Goal: Use online tool/utility: Use online tool/utility

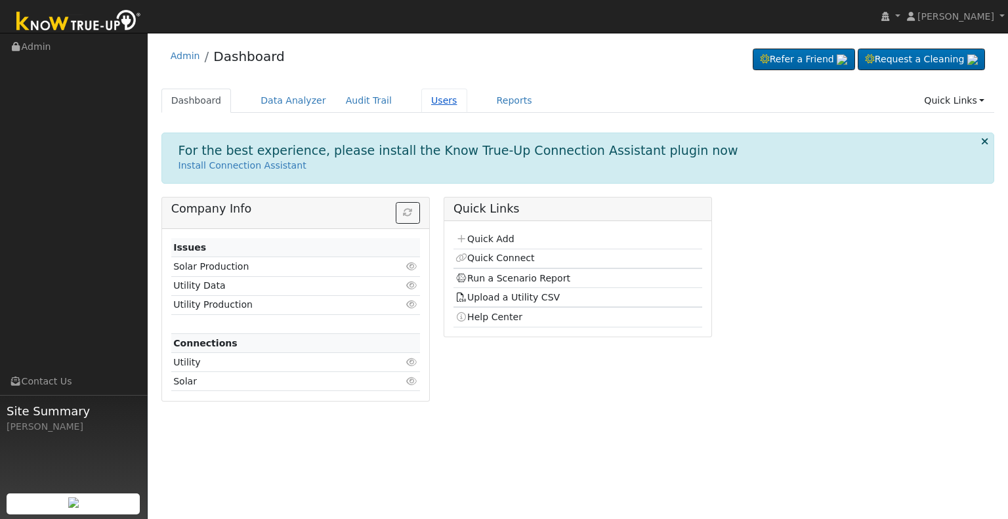
click at [423, 97] on link "Users" at bounding box center [444, 101] width 46 height 24
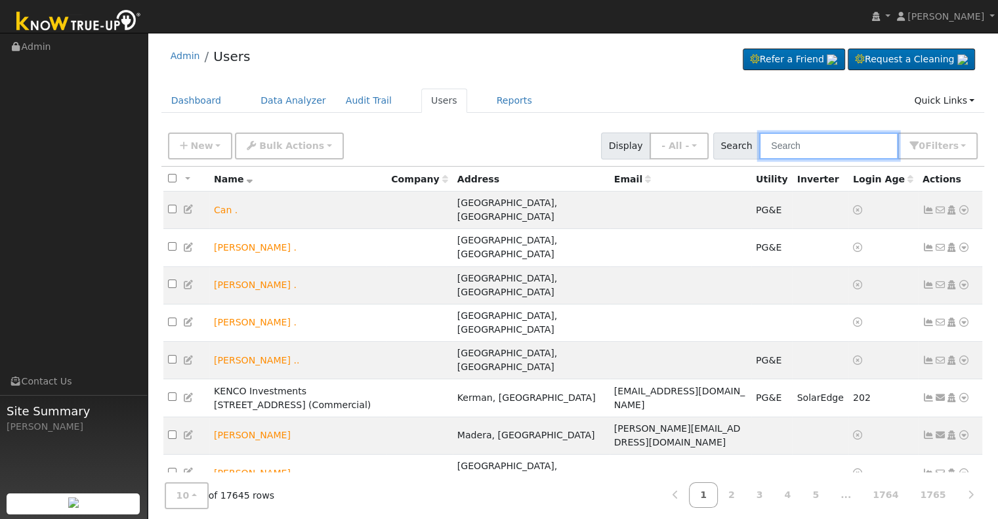
click at [798, 148] on input "text" at bounding box center [828, 146] width 139 height 27
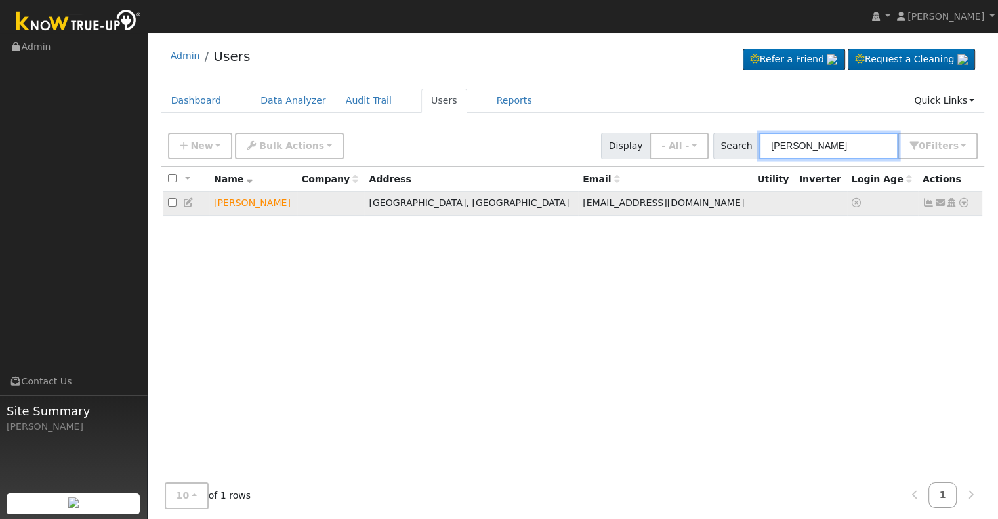
type input "[PERSON_NAME]"
click at [964, 202] on icon at bounding box center [964, 202] width 12 height 9
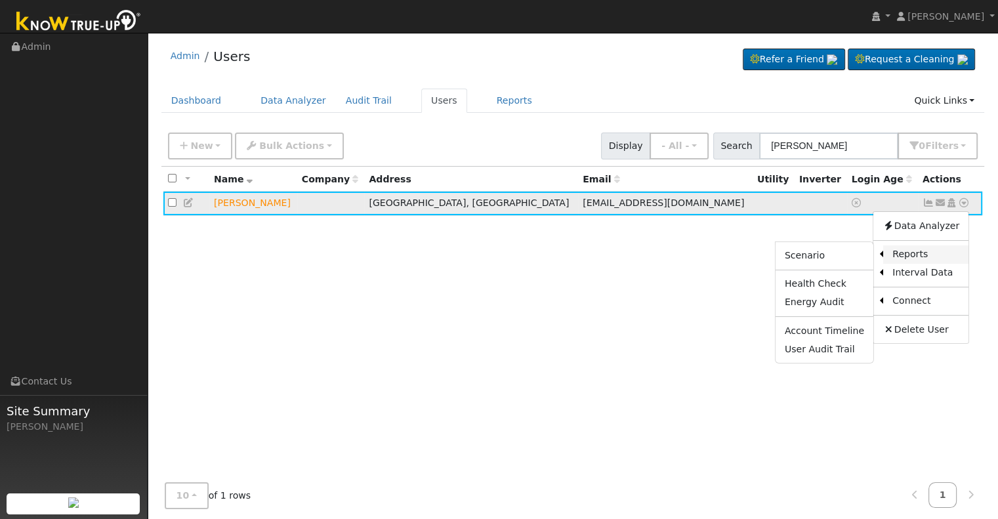
click at [926, 249] on link "Reports" at bounding box center [925, 254] width 85 height 18
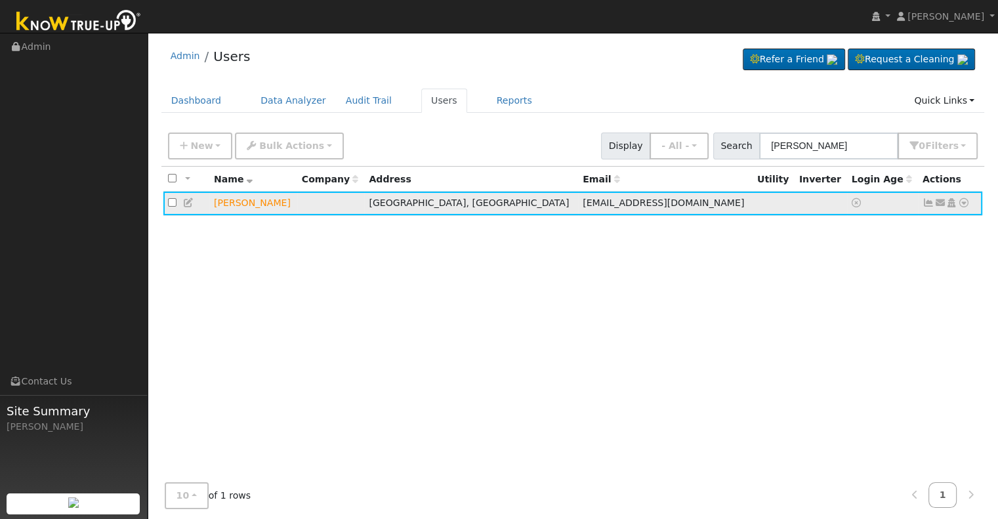
click at [964, 201] on icon at bounding box center [964, 202] width 12 height 9
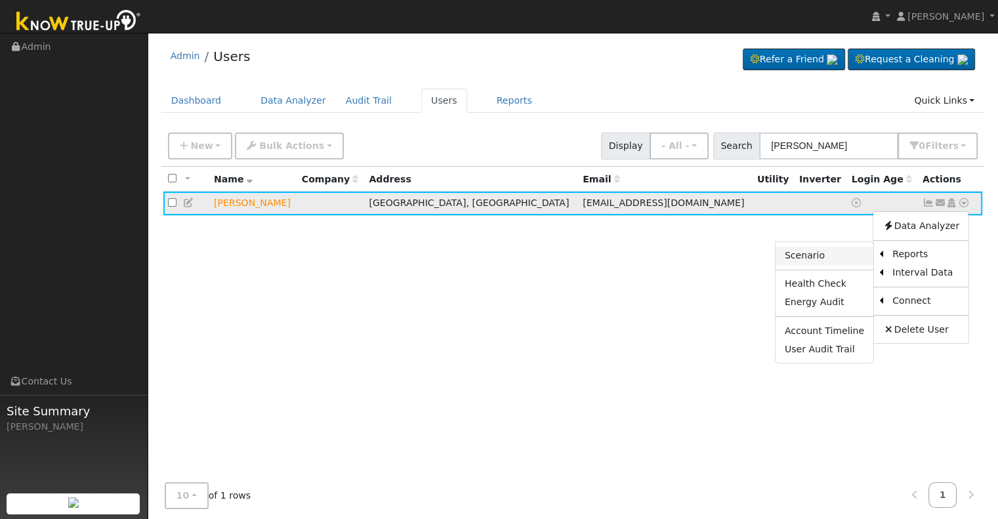
click at [816, 256] on link "Scenario" at bounding box center [825, 256] width 98 height 18
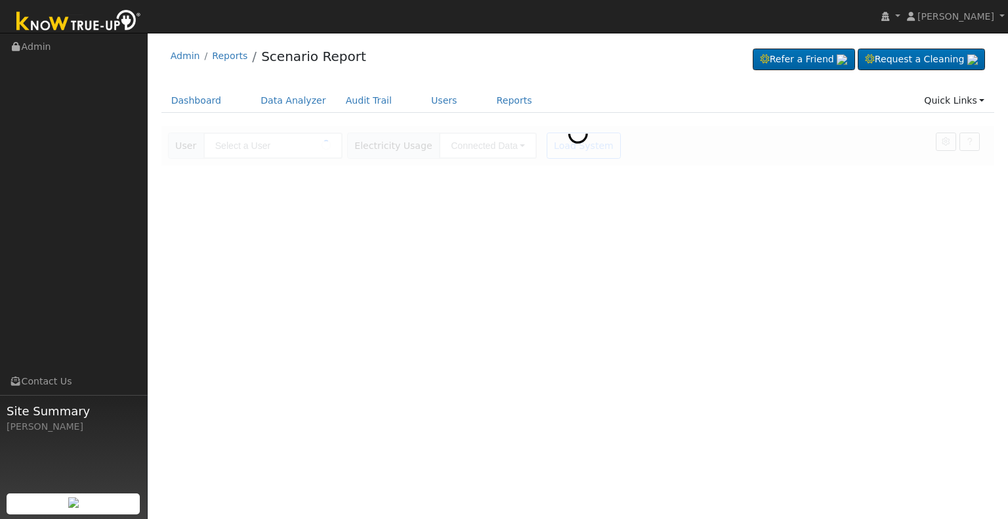
type input "[PERSON_NAME]"
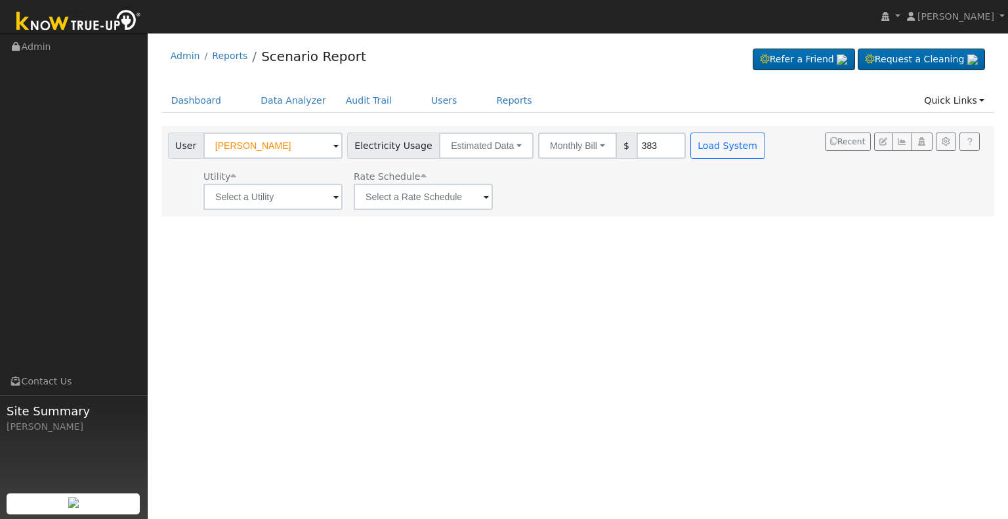
click at [334, 199] on span at bounding box center [335, 197] width 5 height 15
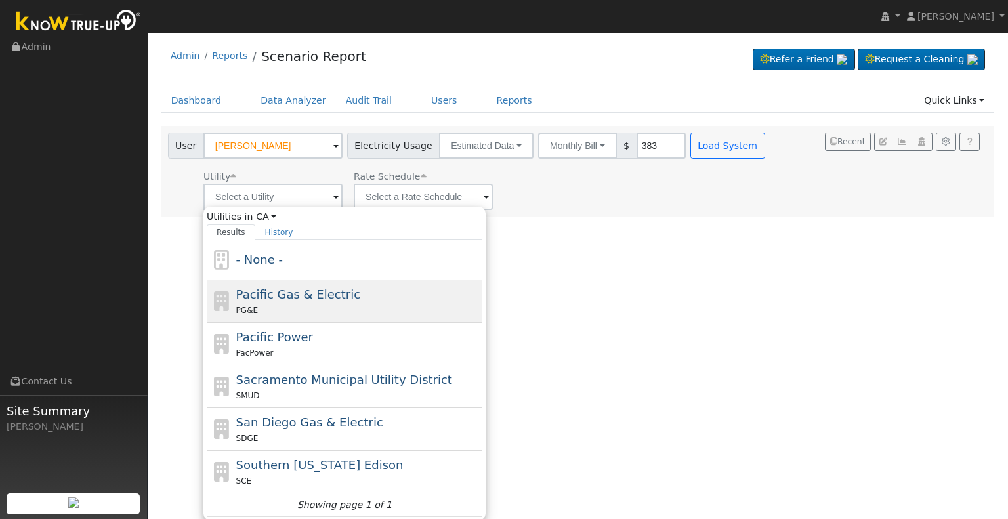
click at [291, 310] on div "PG&E" at bounding box center [357, 310] width 243 height 14
type input "Pacific Gas & Electric"
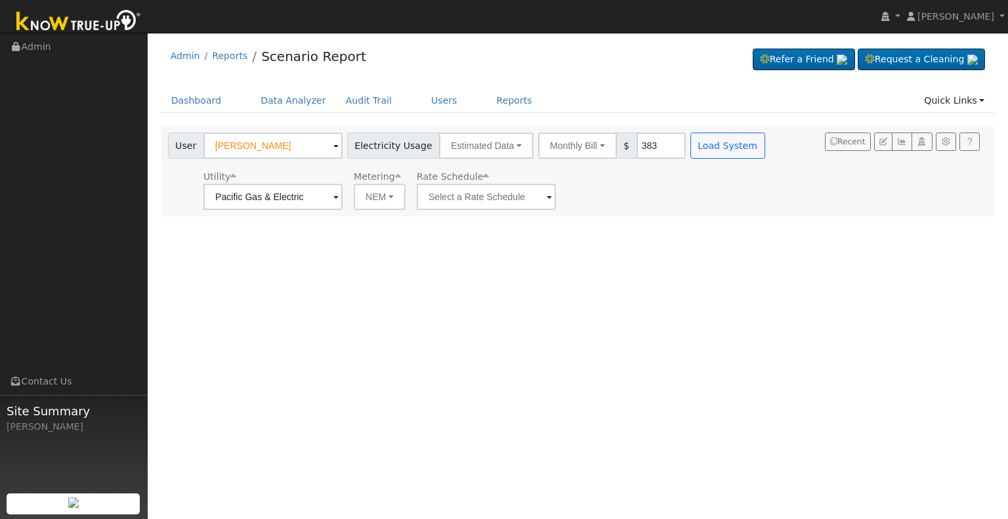
click at [339, 195] on span at bounding box center [335, 197] width 5 height 15
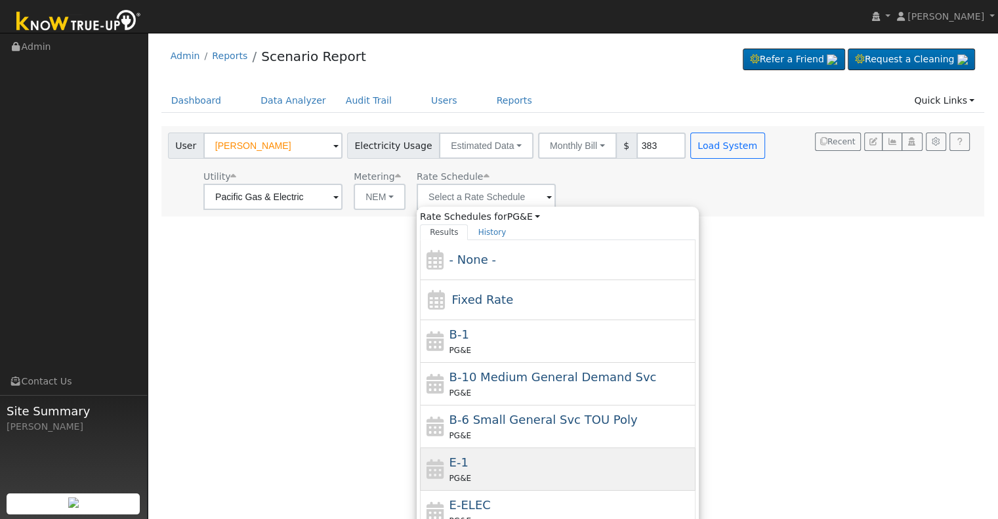
click at [482, 471] on div "PG&E" at bounding box center [570, 478] width 243 height 14
type input "E-1"
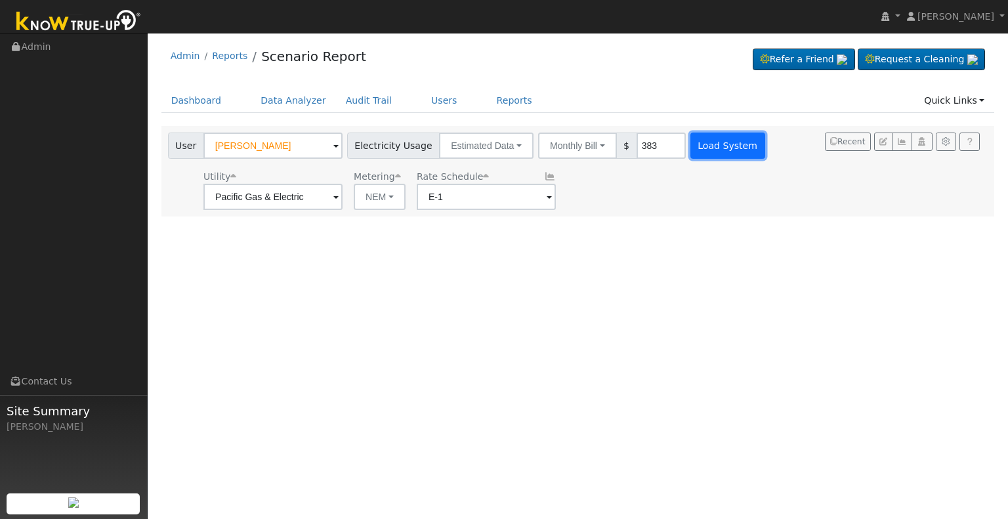
click at [690, 146] on button "Load System" at bounding box center [727, 146] width 75 height 26
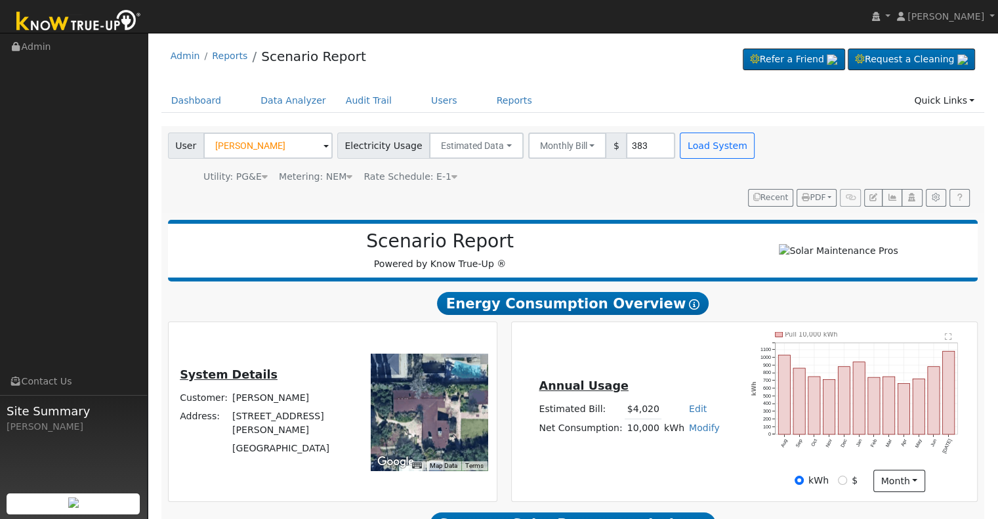
click at [697, 423] on link "Modify" at bounding box center [704, 428] width 31 height 10
click at [648, 439] on link "Add Consumption" at bounding box center [655, 448] width 110 height 18
type input "10000"
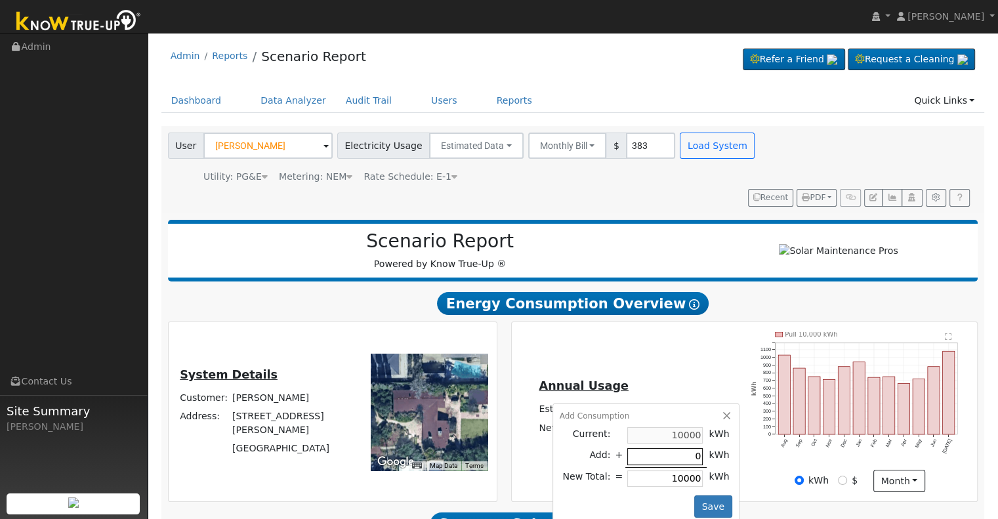
type input "6"
type input "10006"
type input "65"
type input "10065"
type input "650"
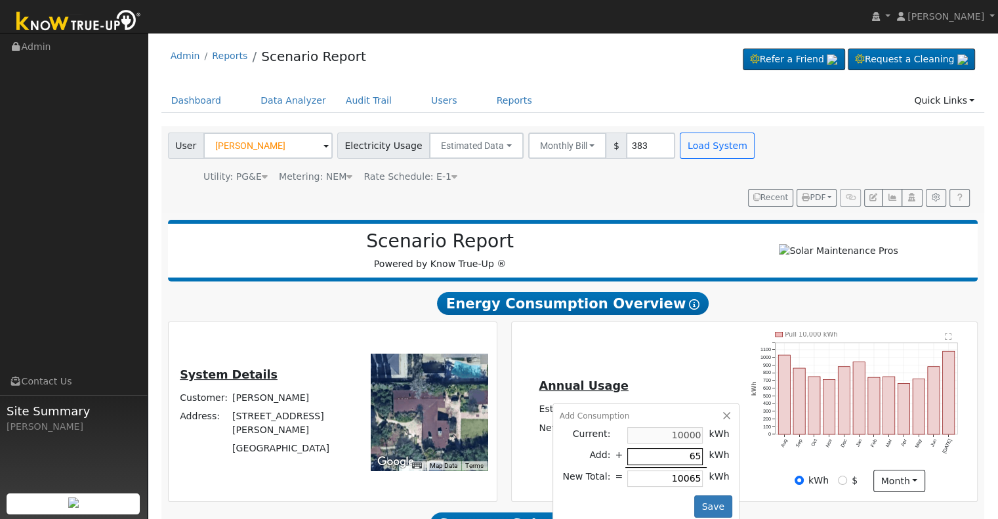
type input "10650"
type input "6500"
type input "16500"
type input "6500"
click at [709, 495] on button "Save" at bounding box center [713, 506] width 38 height 22
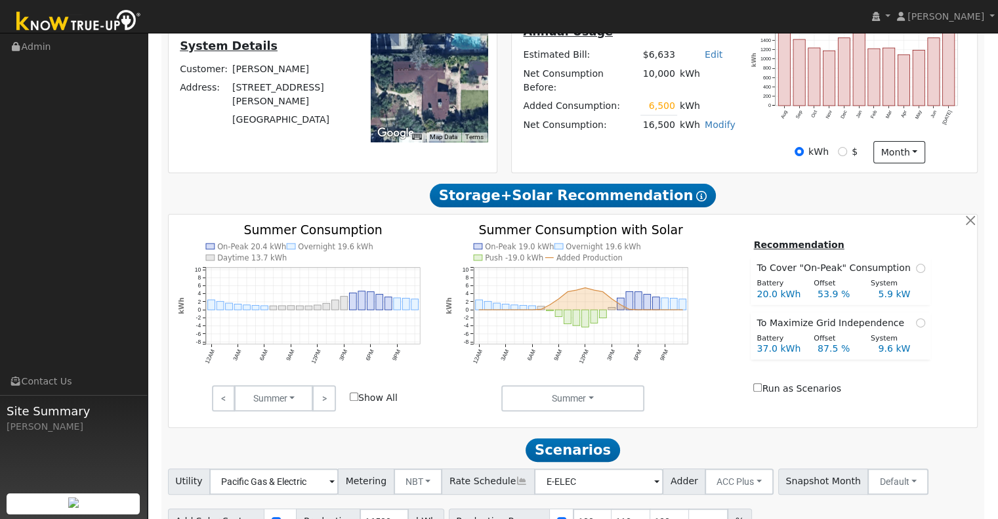
scroll to position [380, 0]
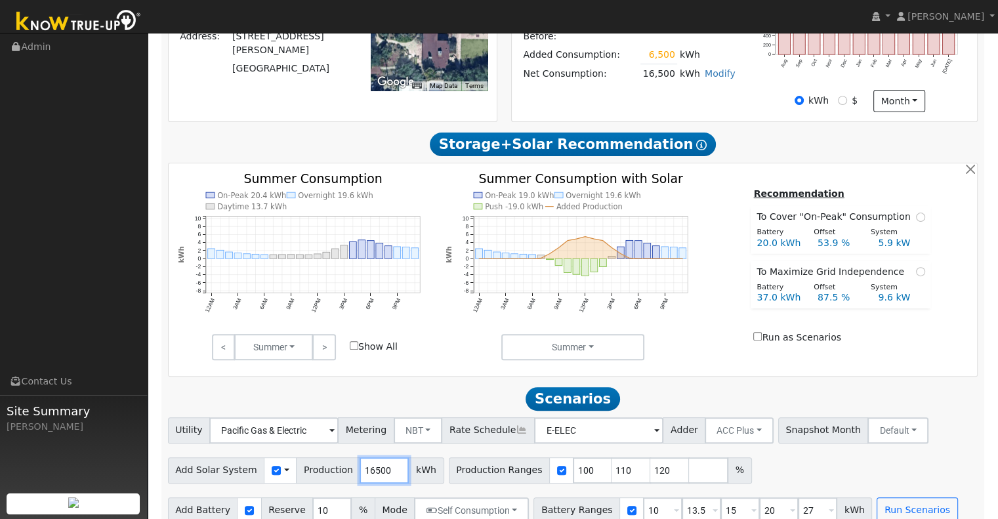
drag, startPoint x: 378, startPoint y: 451, endPoint x: 346, endPoint y: 455, distance: 32.4
click at [360, 457] on input "16500" at bounding box center [384, 470] width 49 height 26
type input "22011"
click at [650, 457] on input "120" at bounding box center [669, 470] width 39 height 26
type input "1"
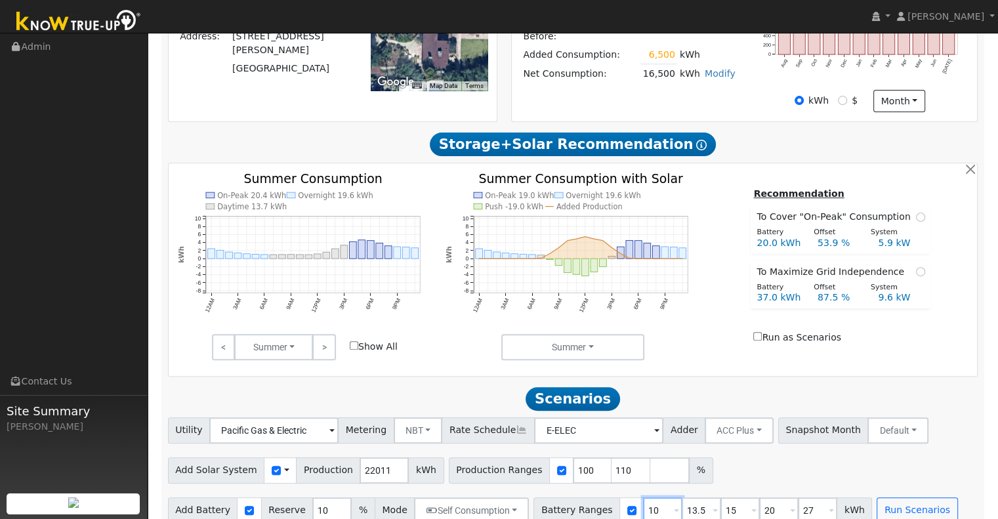
click at [643, 497] on input "10" at bounding box center [662, 510] width 39 height 26
type input "13.5"
type input "15"
type input "20"
type input "27"
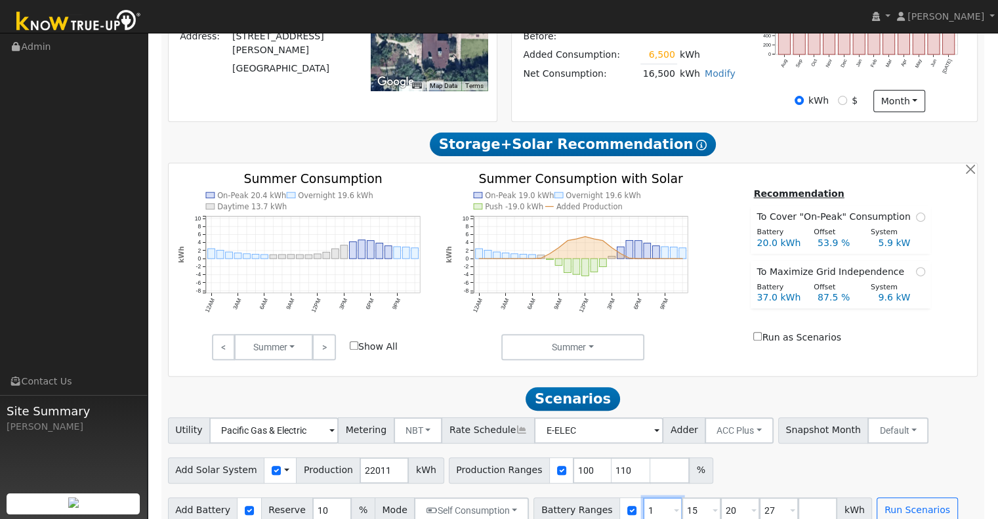
type input "15"
type input "20"
type input "27"
type input "20"
type input "27"
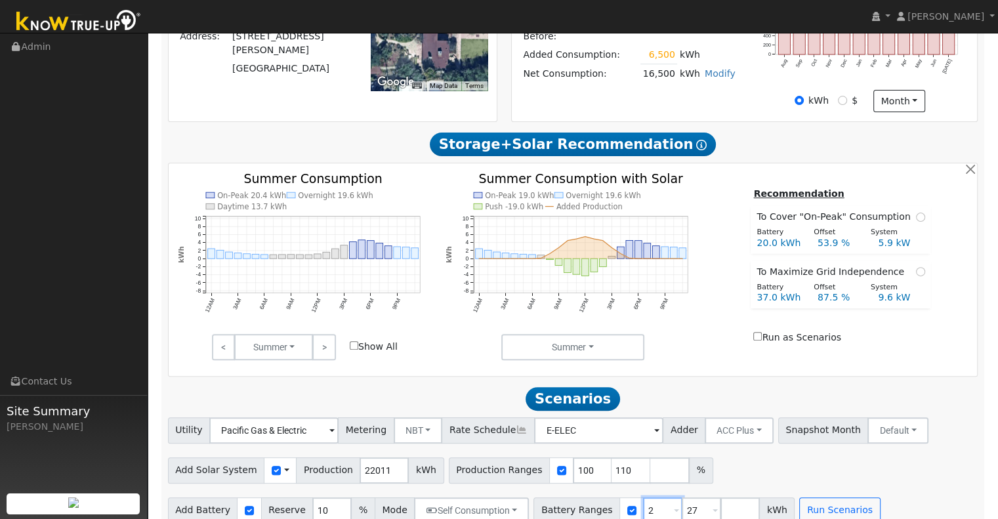
type input "27"
type input "2"
type input "30"
click at [682, 497] on input "number" at bounding box center [701, 510] width 39 height 26
type input "40"
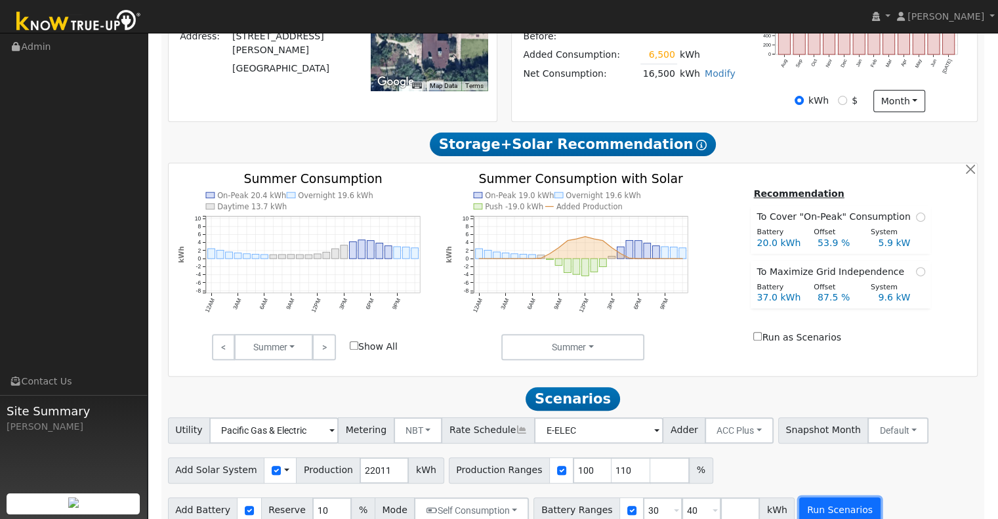
click at [816, 497] on button "Run Scenarios" at bounding box center [839, 510] width 81 height 26
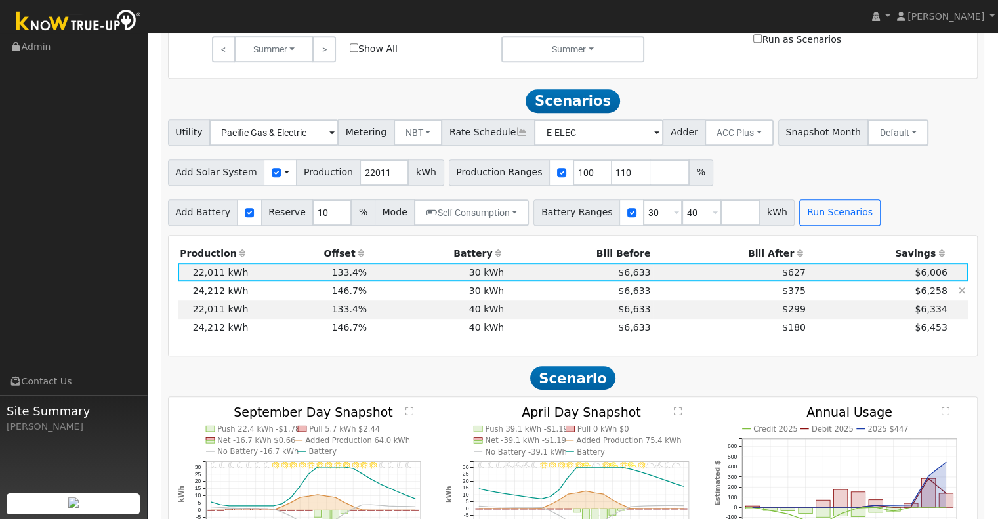
scroll to position [709, 0]
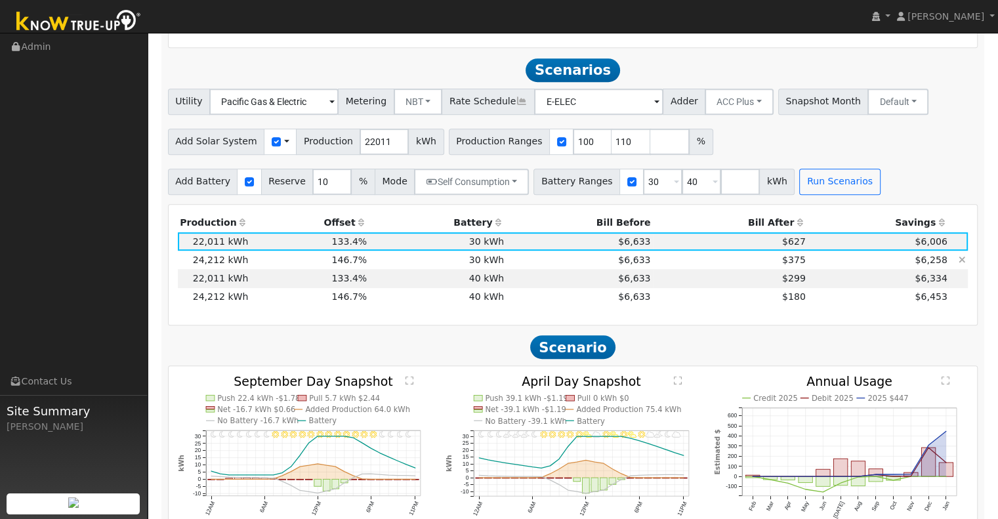
click at [516, 251] on td "$6,633" at bounding box center [580, 260] width 146 height 18
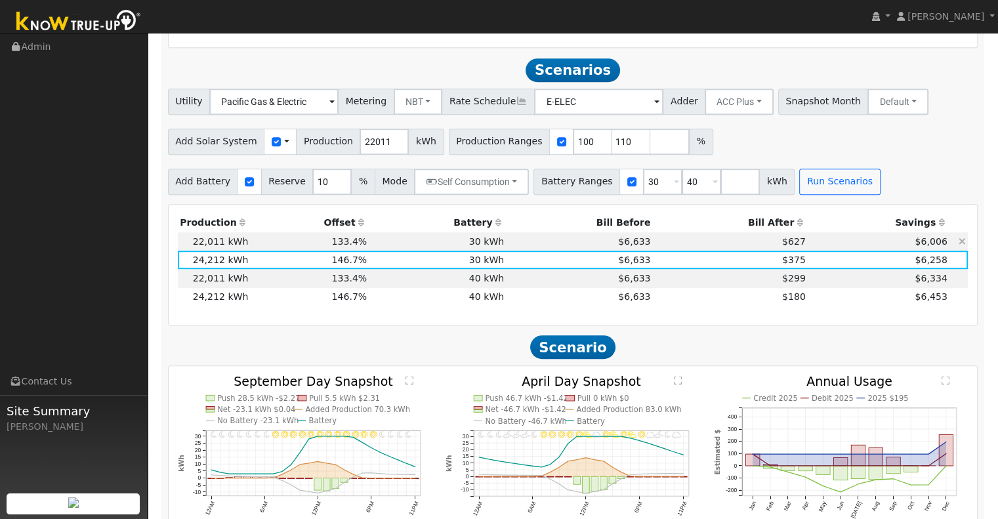
click at [515, 232] on td "$6,633" at bounding box center [580, 241] width 146 height 18
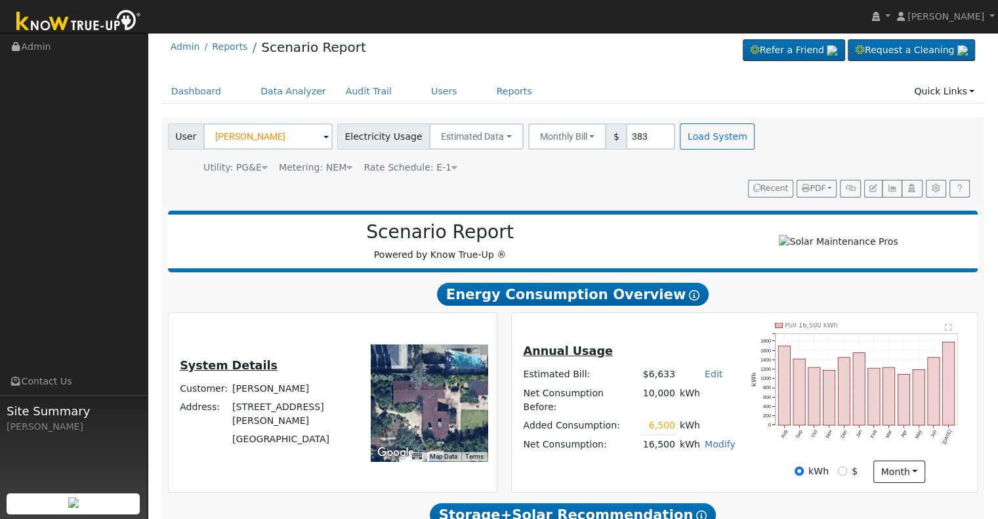
scroll to position [0, 0]
